Goal: Task Accomplishment & Management: Use online tool/utility

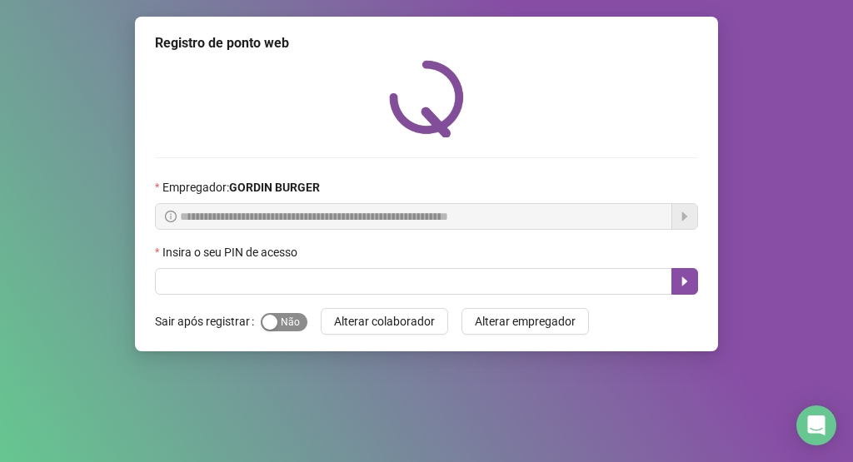
click at [297, 320] on span "Sim Não" at bounding box center [284, 322] width 47 height 18
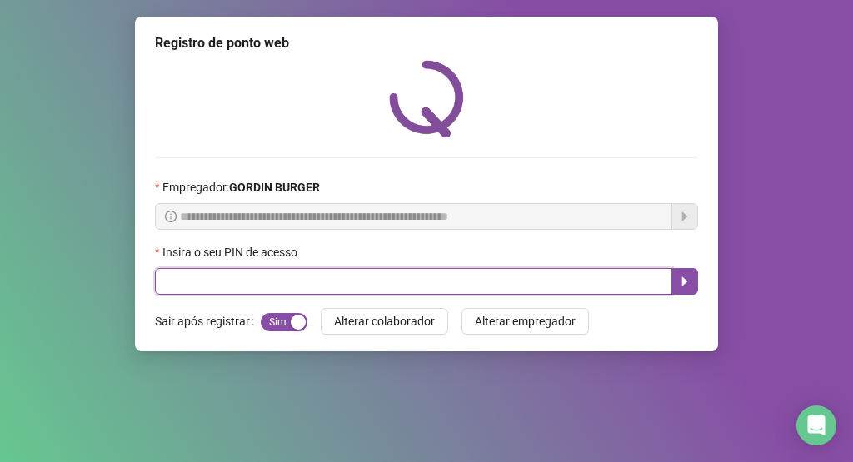
click at [303, 280] on input "text" at bounding box center [413, 281] width 517 height 27
type input "*****"
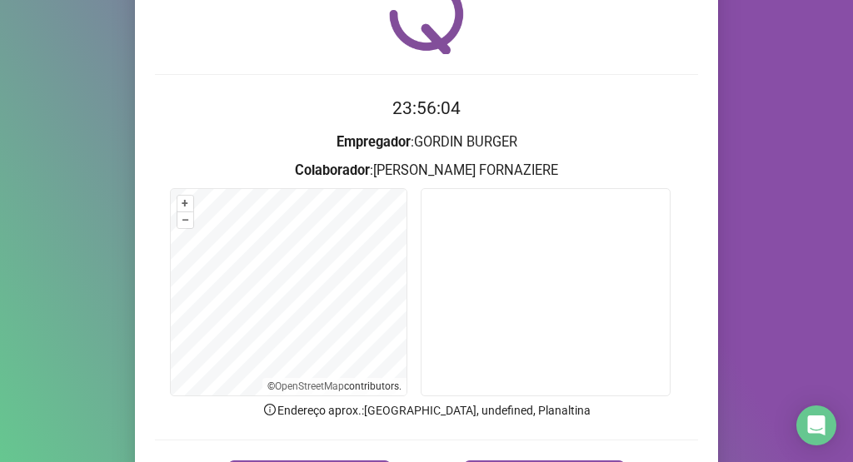
scroll to position [188, 0]
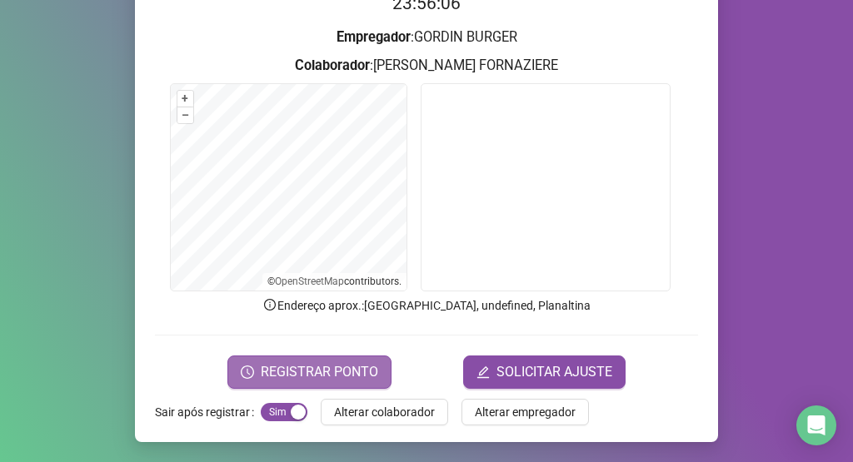
click at [327, 367] on span "REGISTRAR PONTO" at bounding box center [319, 372] width 117 height 20
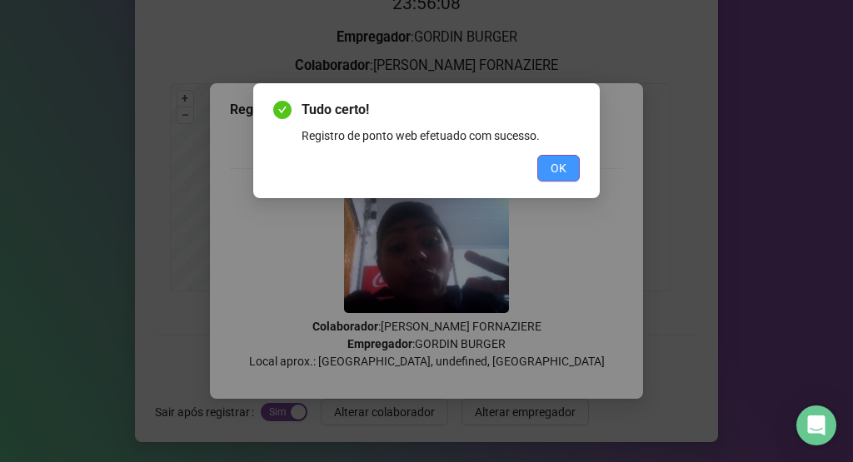
click at [565, 158] on button "OK" at bounding box center [558, 168] width 42 height 27
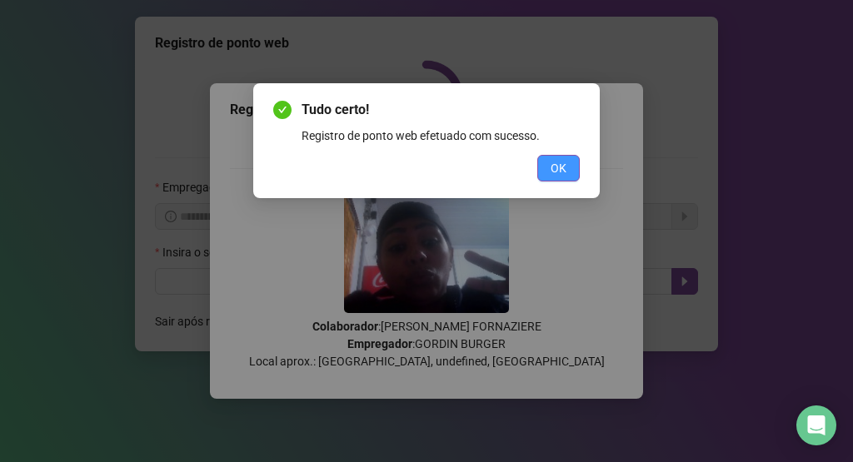
scroll to position [0, 0]
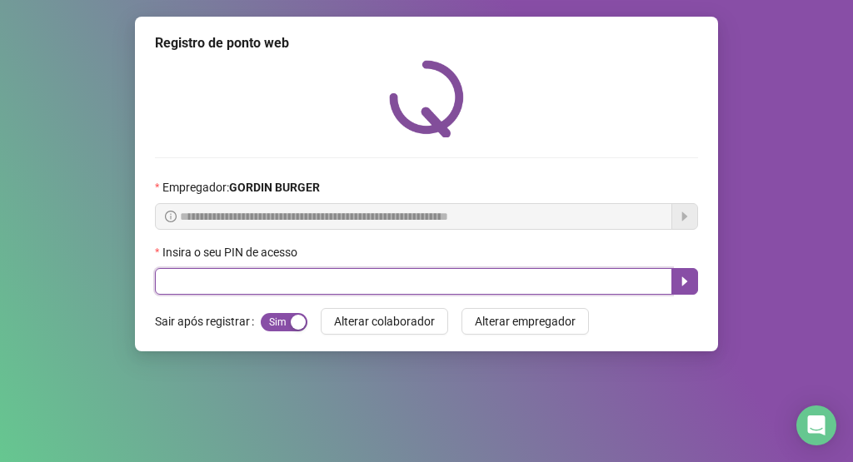
click at [520, 276] on input "text" at bounding box center [413, 281] width 517 height 27
type input "*****"
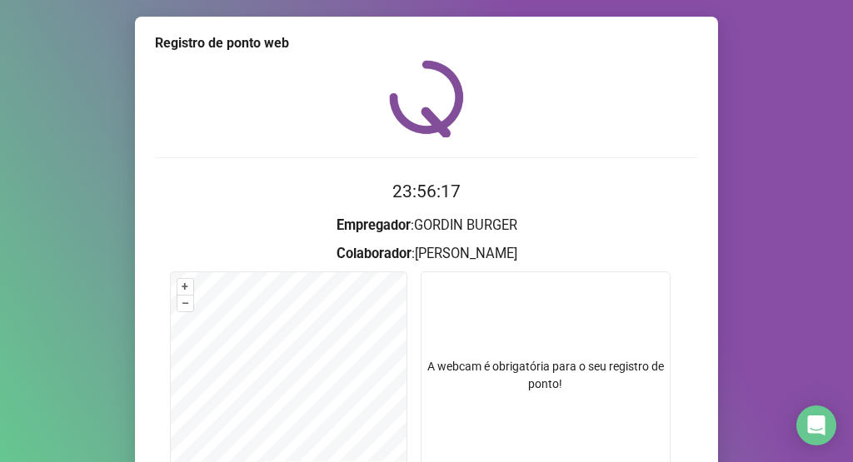
scroll to position [188, 0]
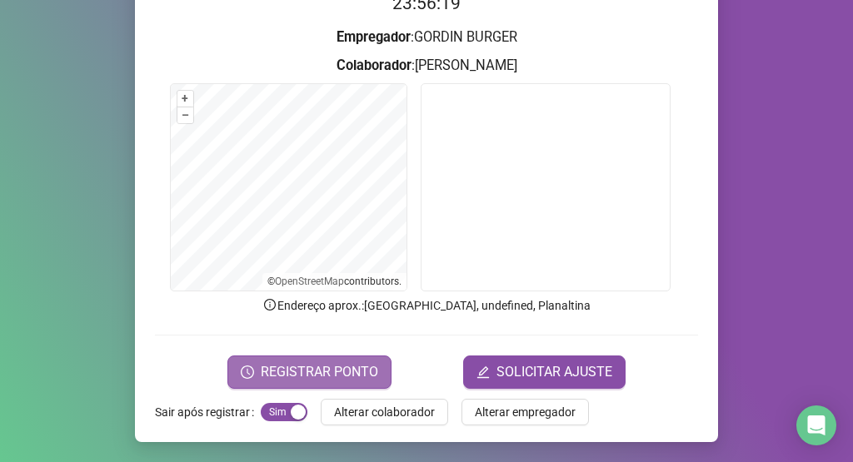
click at [382, 361] on button "REGISTRAR PONTO" at bounding box center [309, 372] width 164 height 33
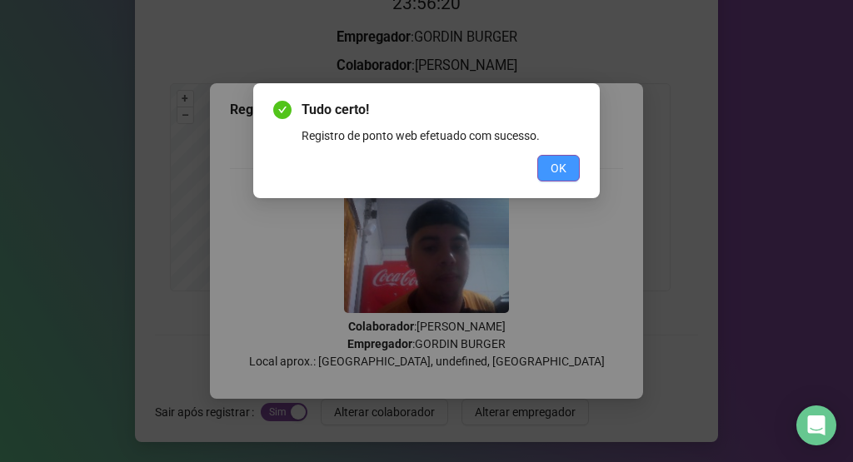
click at [546, 169] on button "OK" at bounding box center [558, 168] width 42 height 27
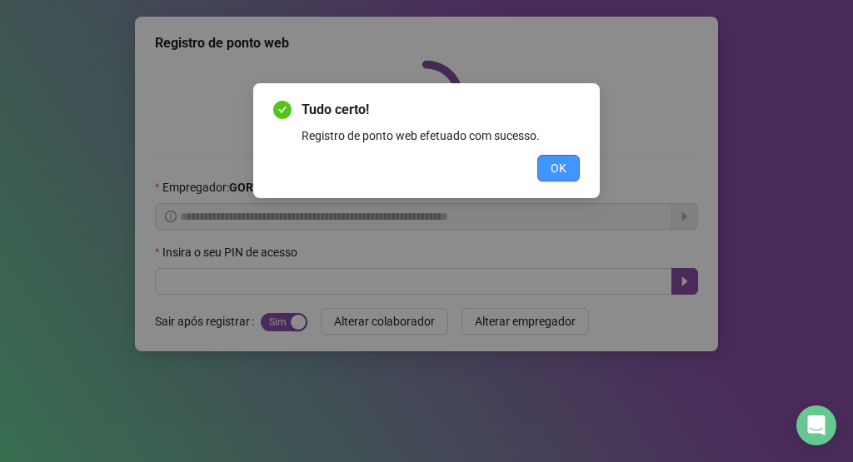
scroll to position [0, 0]
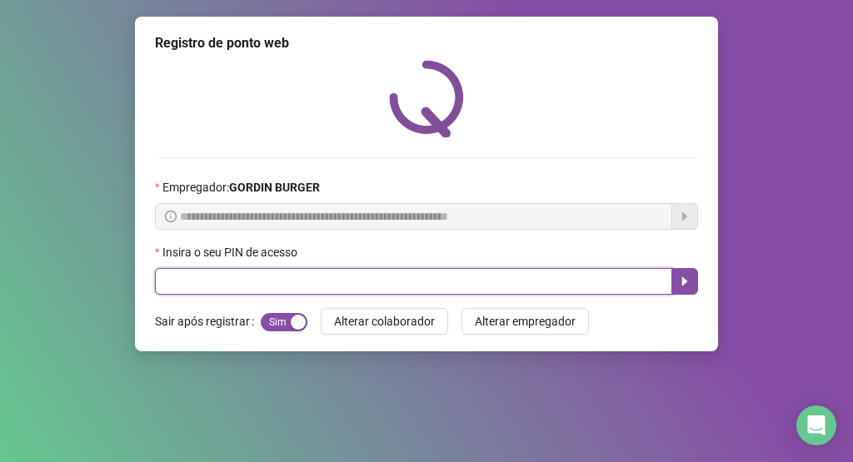
click at [464, 292] on input "text" at bounding box center [413, 281] width 517 height 27
type input "*****"
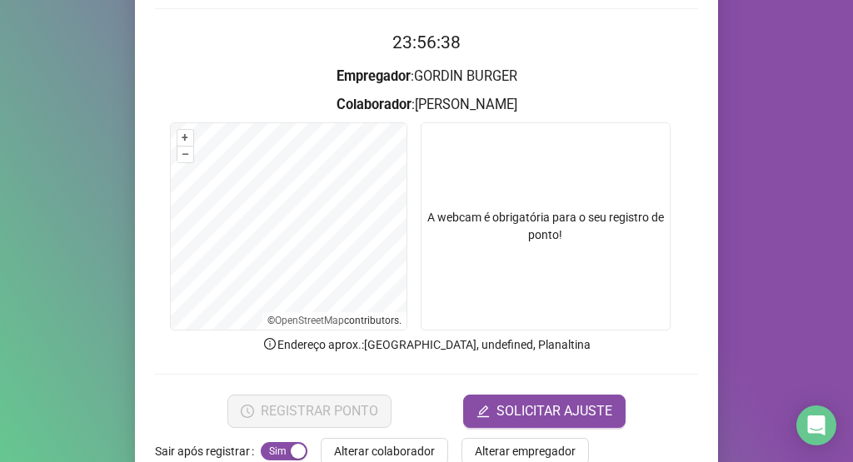
scroll to position [188, 0]
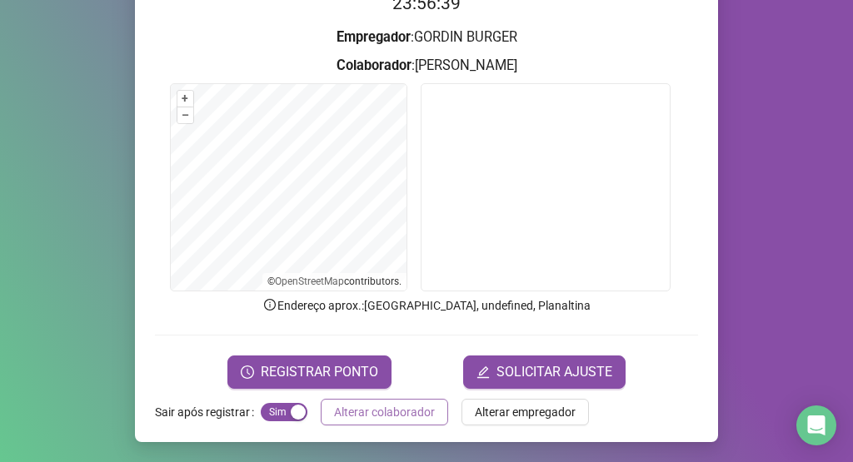
click at [321, 400] on button "Alterar colaborador" at bounding box center [384, 412] width 127 height 27
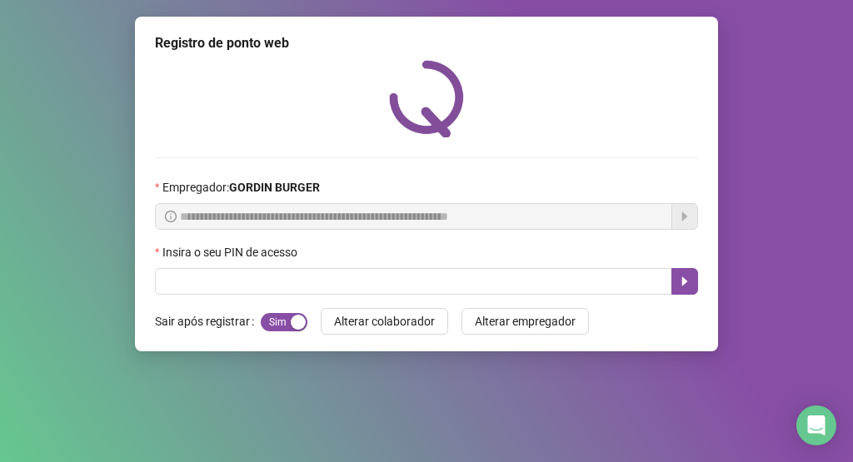
scroll to position [0, 0]
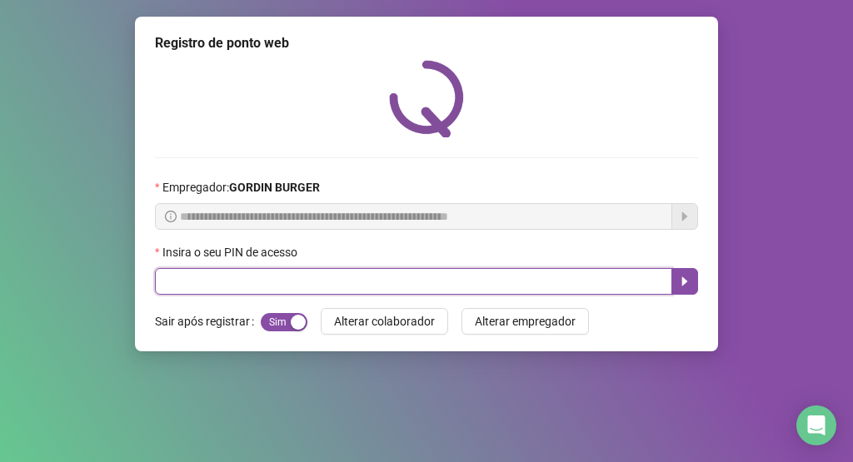
click at [355, 278] on input "text" at bounding box center [413, 281] width 517 height 27
type input "*****"
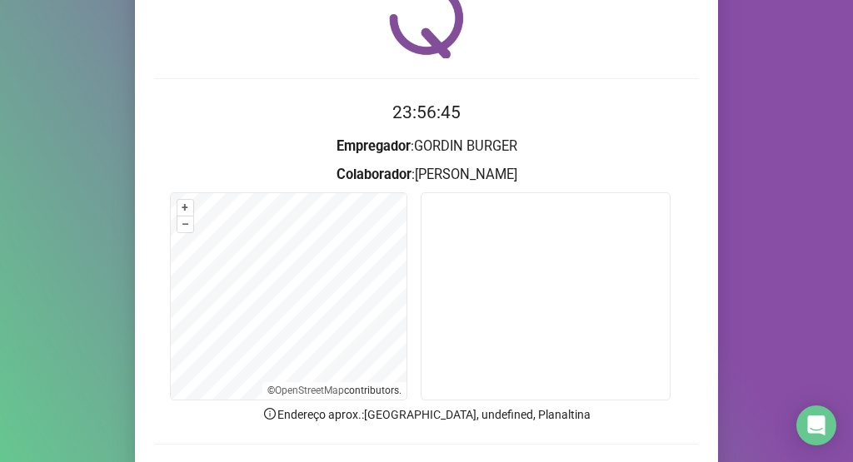
scroll to position [148, 0]
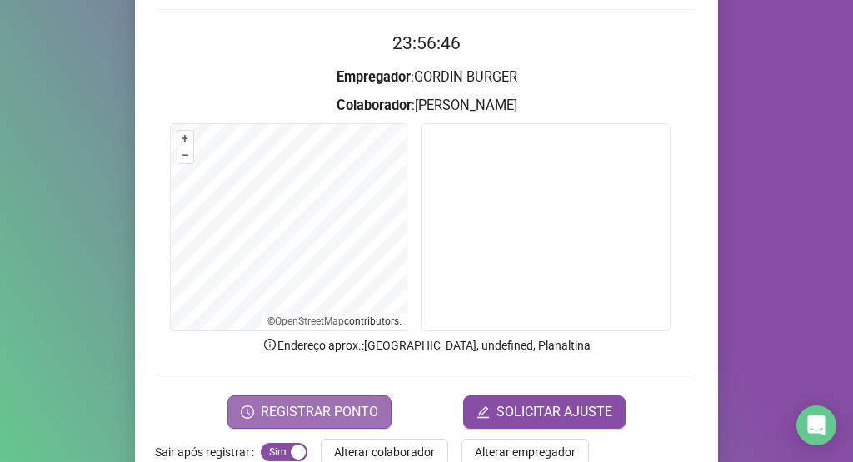
click at [320, 402] on span "REGISTRAR PONTO" at bounding box center [319, 412] width 117 height 20
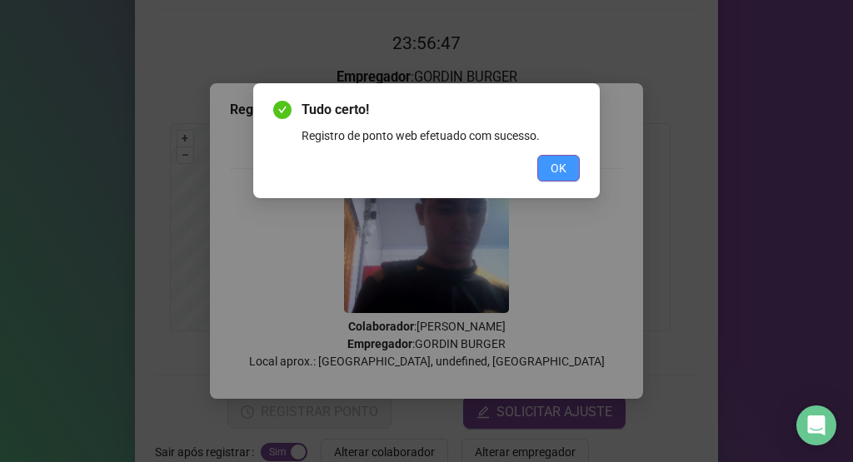
click at [552, 178] on button "OK" at bounding box center [558, 168] width 42 height 27
